Goal: Information Seeking & Learning: Learn about a topic

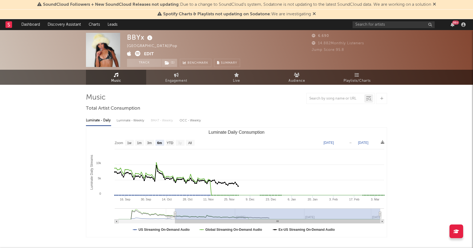
select select "6m"
click at [382, 25] on input "text" at bounding box center [393, 24] width 82 height 7
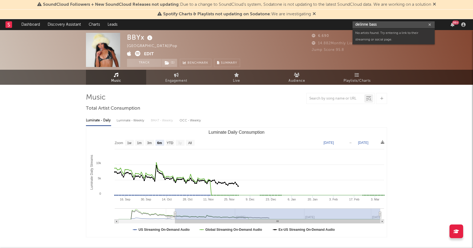
drag, startPoint x: 366, startPoint y: 25, endPoint x: 367, endPoint y: 33, distance: 7.7
click at [366, 25] on input "delinne bass" at bounding box center [393, 24] width 82 height 7
type input "[PERSON_NAME]"
click at [387, 39] on div "[PERSON_NAME]" at bounding box center [402, 35] width 60 height 7
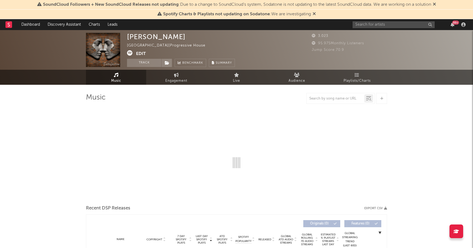
select select "1w"
